Goal: Check status: Check status

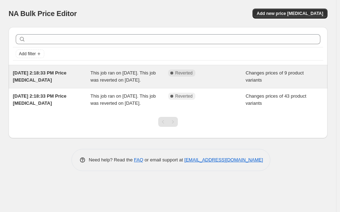
click at [83, 83] on div "[DATE] 2:18:33 PM Price [MEDICAL_DATA]" at bounding box center [51, 77] width 77 height 14
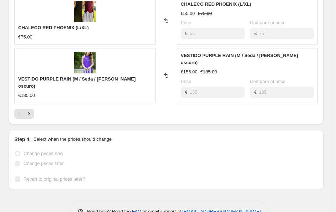
scroll to position [471, 0]
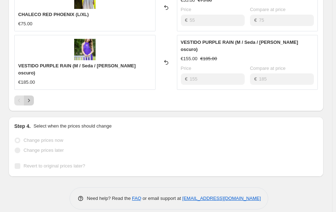
click at [30, 97] on icon "Next" at bounding box center [28, 100] width 7 height 7
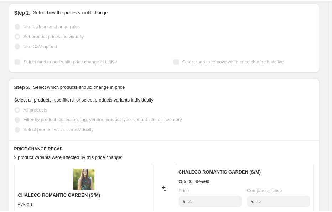
scroll to position [0, 0]
